Goal: Information Seeking & Learning: Learn about a topic

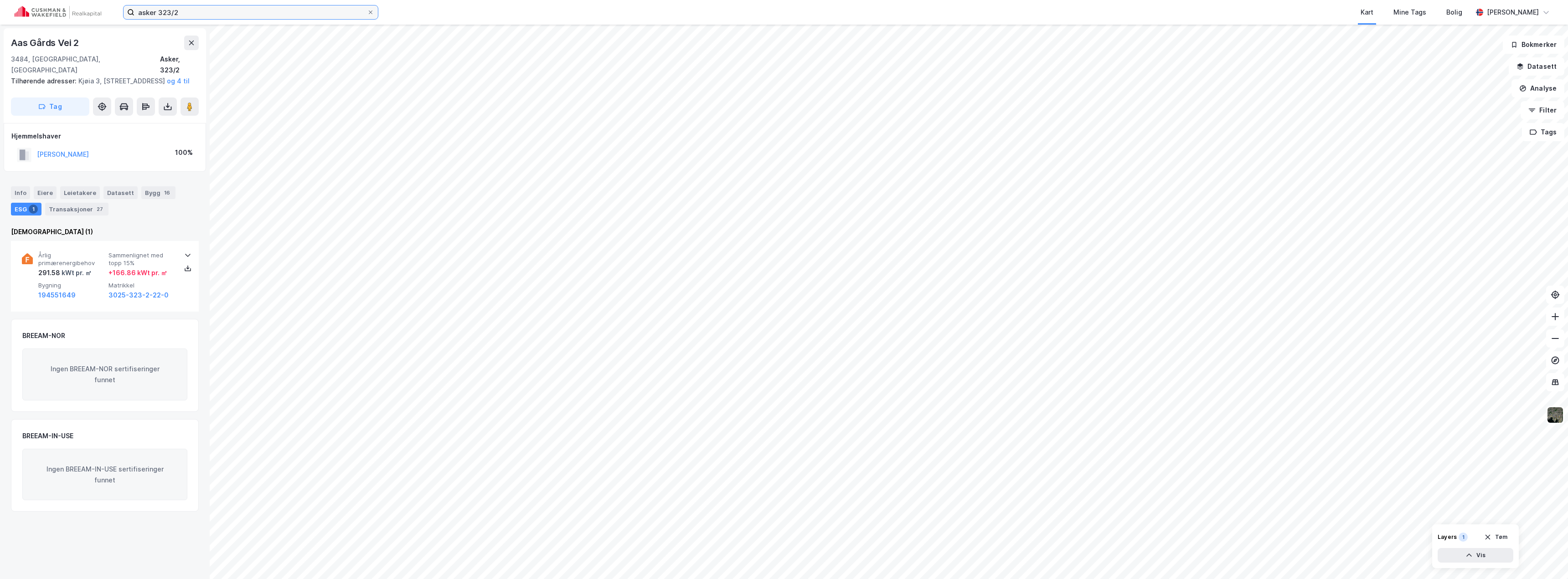
click at [189, 12] on input "asker 323/2" at bounding box center [250, 12] width 233 height 14
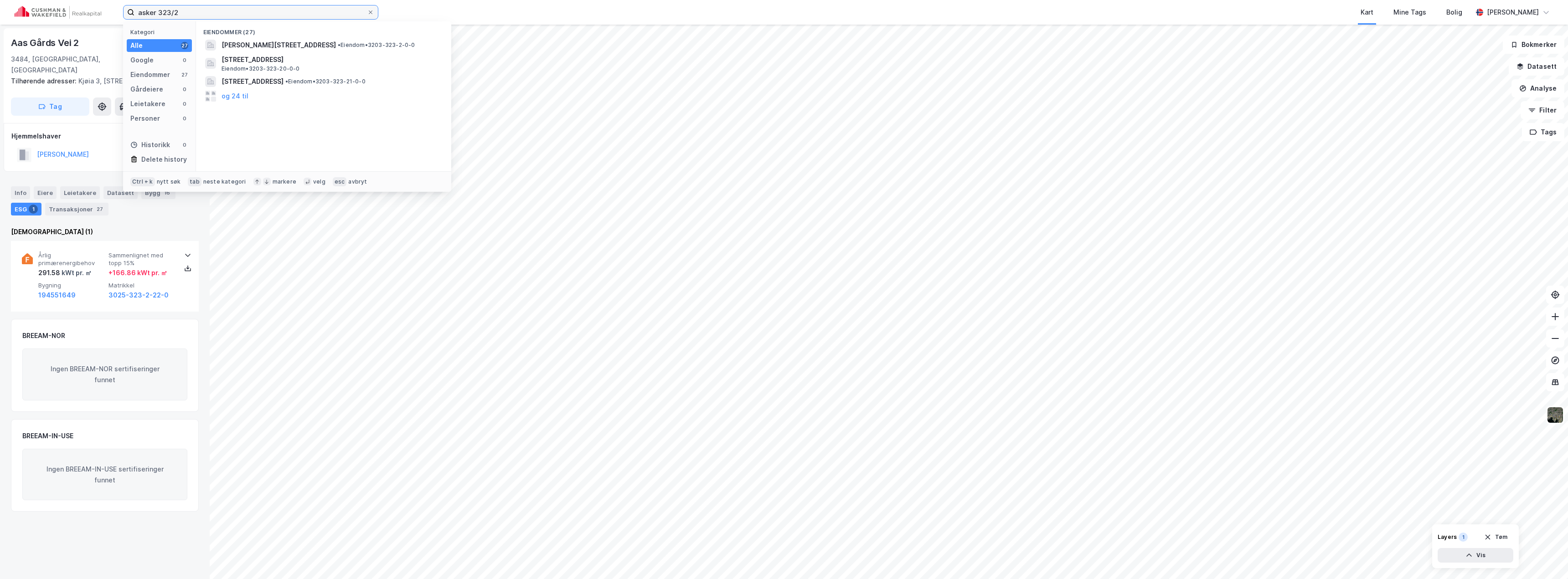
click at [189, 12] on input "asker 323/2" at bounding box center [250, 12] width 233 height 14
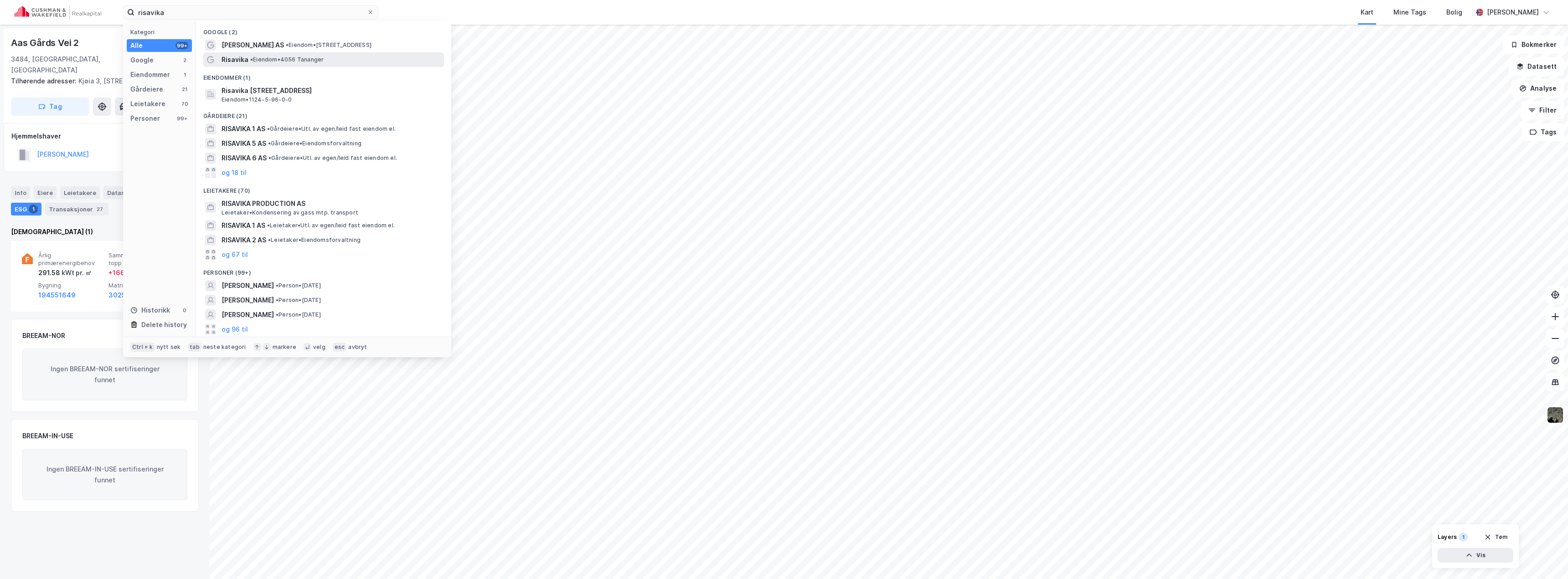
click at [288, 59] on span "• Eiendom • 4056 Tananger" at bounding box center [286, 59] width 73 height 7
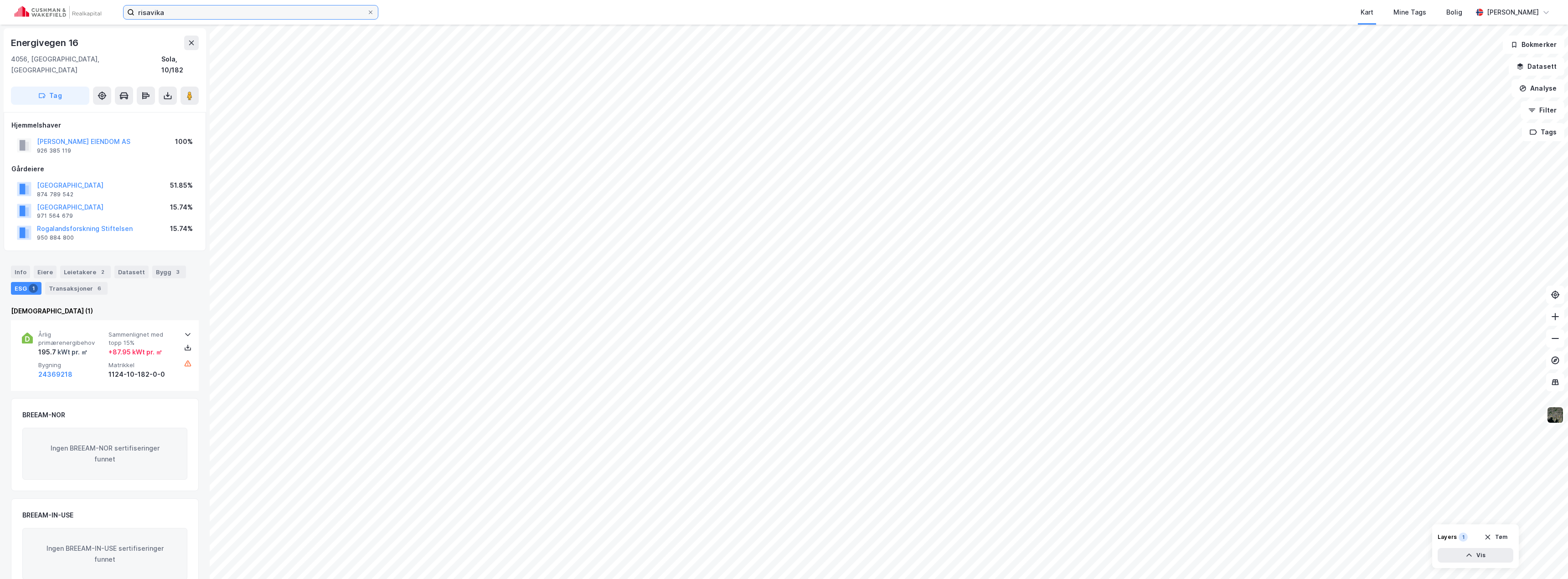
click at [161, 12] on input "risavika" at bounding box center [250, 12] width 233 height 14
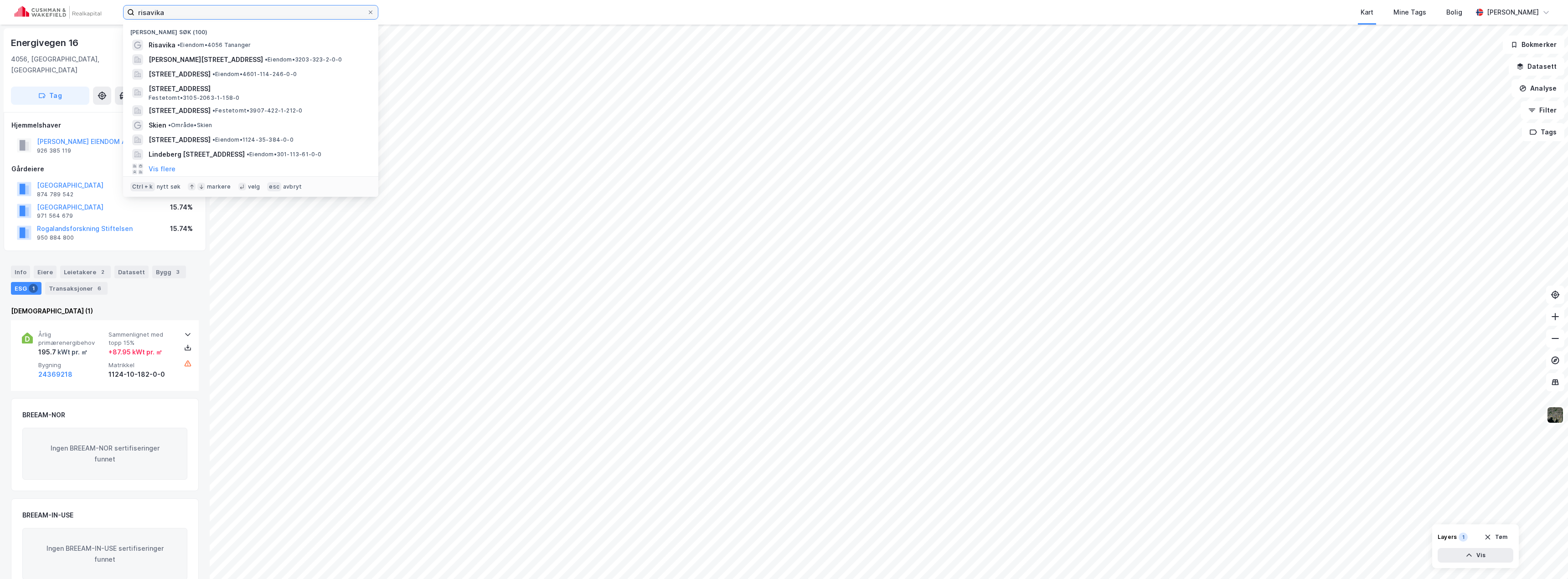
click at [161, 12] on input "risavika" at bounding box center [250, 12] width 233 height 14
paste input "Sarpsborg-2063/1/158"
type input "Sarpsborg-2063/1/158"
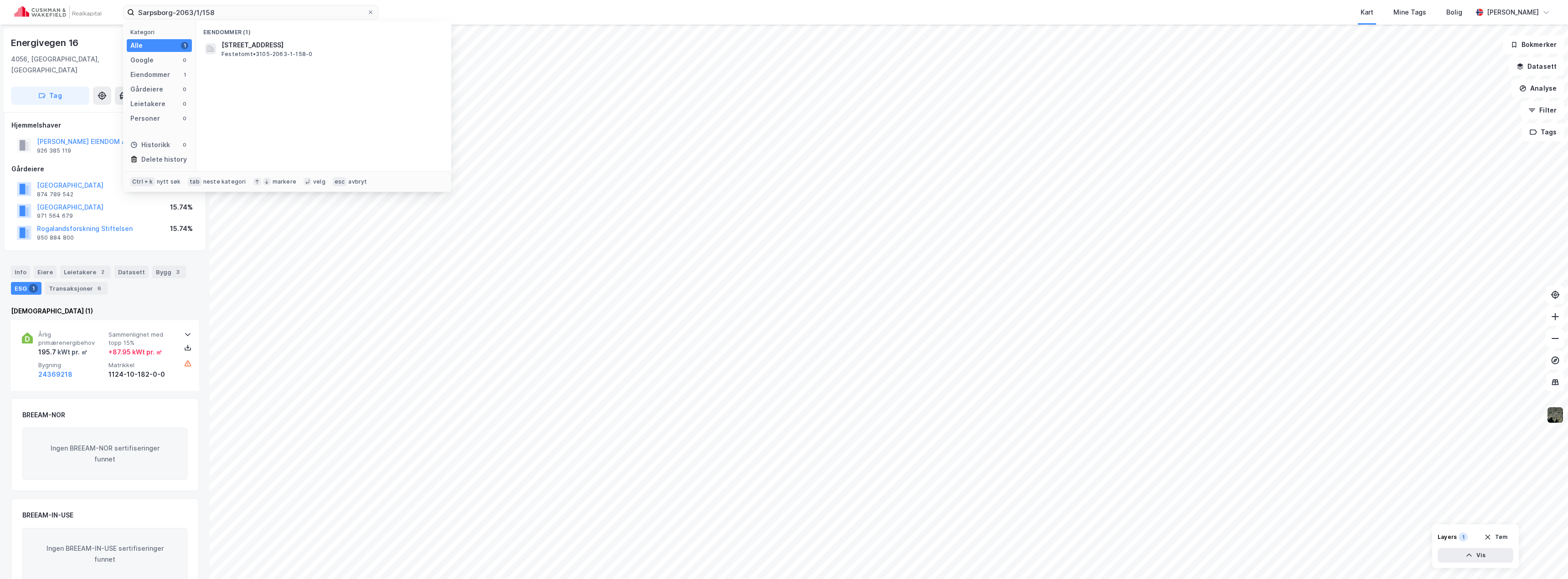
click at [267, 67] on div "Eiendommer (1) Trompetveien 17B, 1710, [GEOGRAPHIC_DATA], SARPSBORG Festetomt •…" at bounding box center [322, 96] width 255 height 150
click at [262, 51] on span "Festetomt • 3105-2063-1-158-0" at bounding box center [267, 55] width 91 height 7
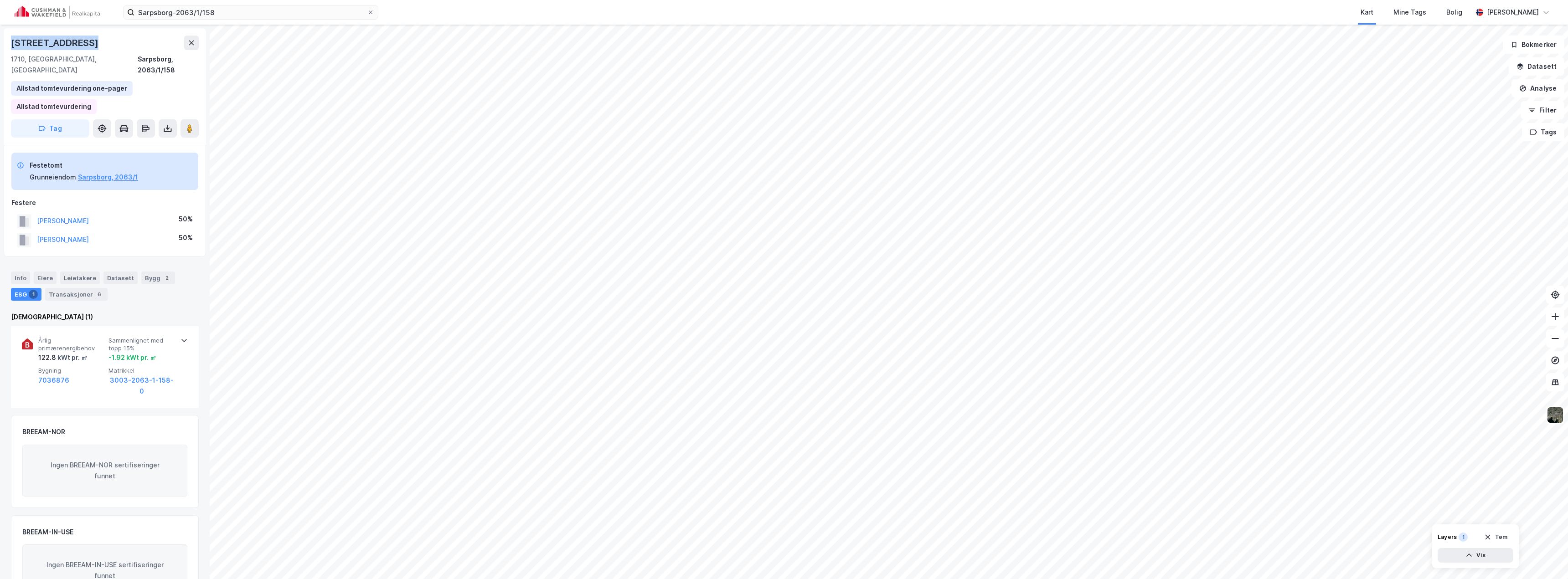
drag, startPoint x: 88, startPoint y: 41, endPoint x: 6, endPoint y: 43, distance: 82.0
click at [6, 43] on div "[STREET_ADDRESS], Østfold Sarpsborg, 2063/1/158 Allstad tomtevurdering one-page…" at bounding box center [105, 86] width 202 height 117
copy div "[STREET_ADDRESS]"
